Goal: Task Accomplishment & Management: Manage account settings

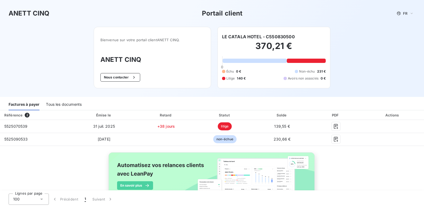
click at [71, 107] on div "Tous les documents" at bounding box center [64, 104] width 36 height 11
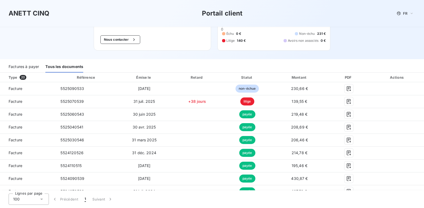
scroll to position [27, 0]
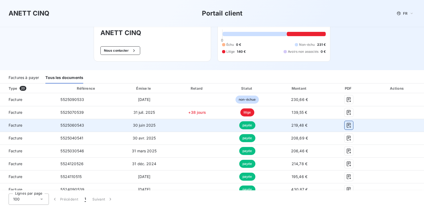
click at [346, 127] on icon "button" at bounding box center [348, 125] width 5 height 5
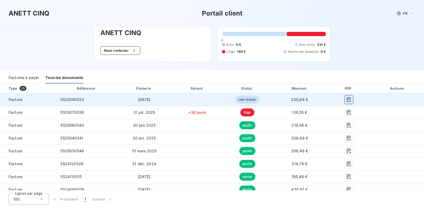
click at [346, 99] on icon "button" at bounding box center [348, 99] width 4 height 5
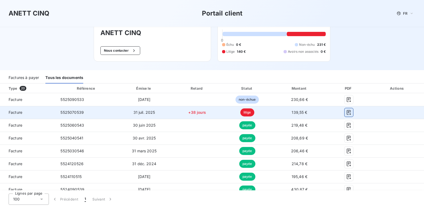
click at [346, 113] on icon "button" at bounding box center [348, 112] width 5 height 5
click at [346, 111] on icon "button" at bounding box center [348, 112] width 5 height 5
click at [346, 115] on button "button" at bounding box center [348, 112] width 9 height 9
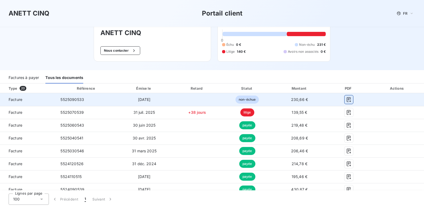
click at [346, 100] on icon "button" at bounding box center [348, 99] width 4 height 5
click at [347, 100] on icon "button" at bounding box center [348, 99] width 4 height 5
